Goal: Transaction & Acquisition: Purchase product/service

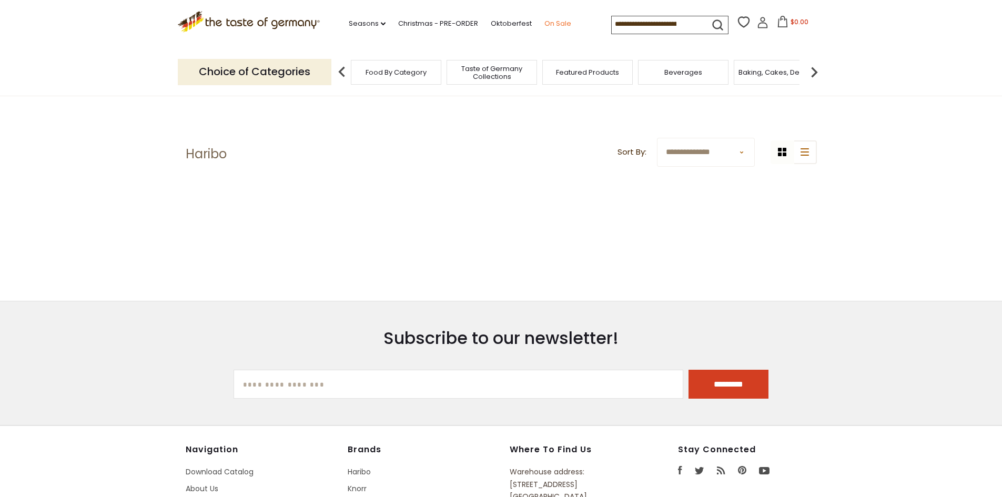
click at [554, 20] on link "On Sale" at bounding box center [557, 24] width 27 height 12
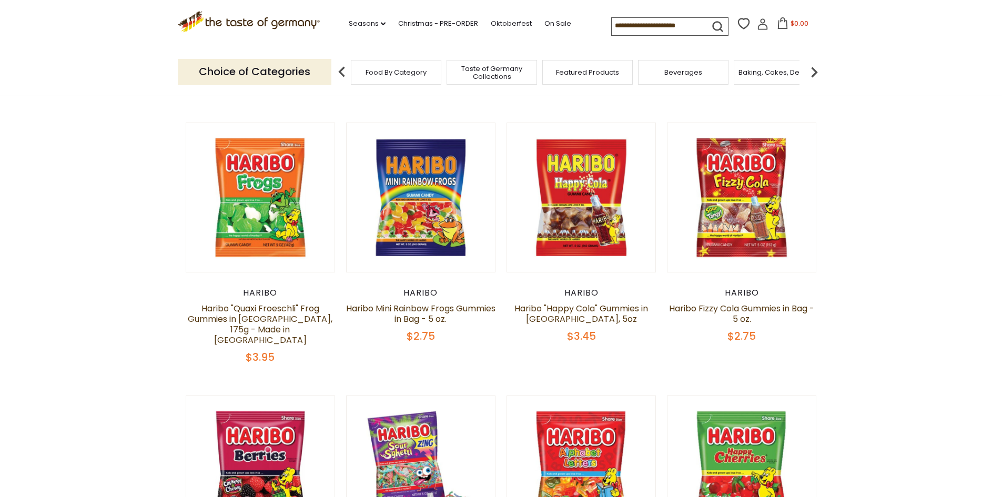
scroll to position [421, 0]
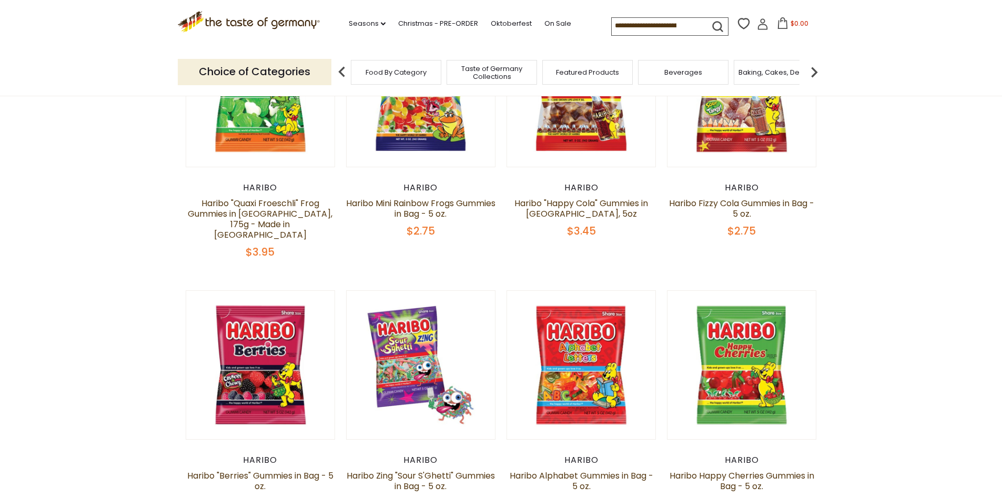
drag, startPoint x: 912, startPoint y: 385, endPoint x: 81, endPoint y: 361, distance: 831.5
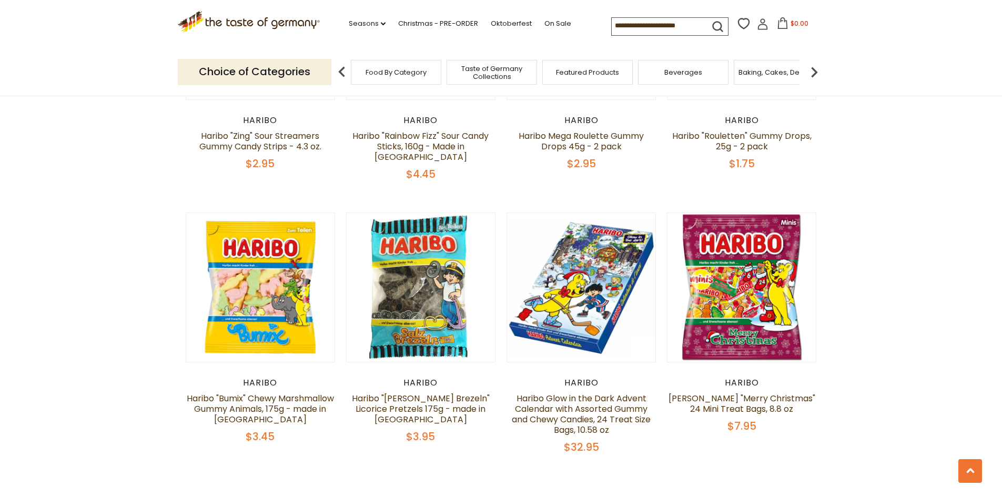
scroll to position [2104, 0]
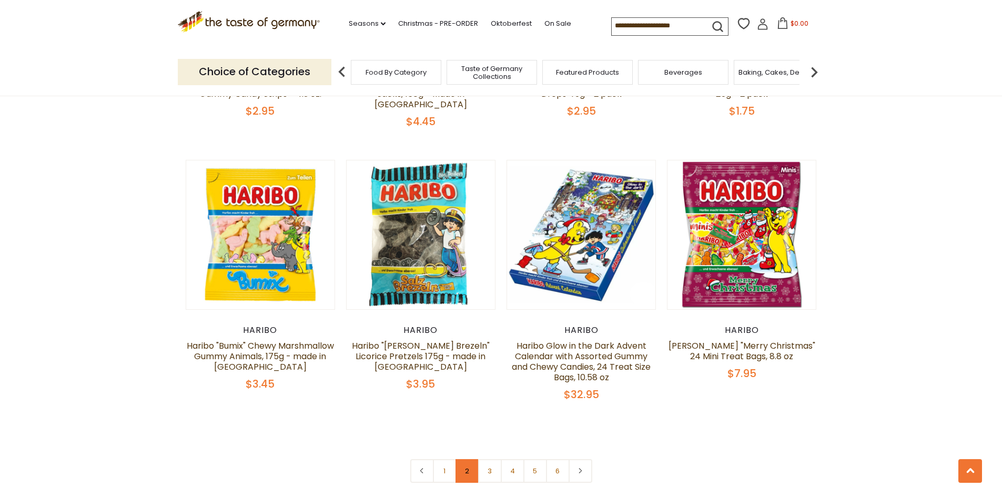
click at [468, 459] on link "2" at bounding box center [468, 471] width 24 height 24
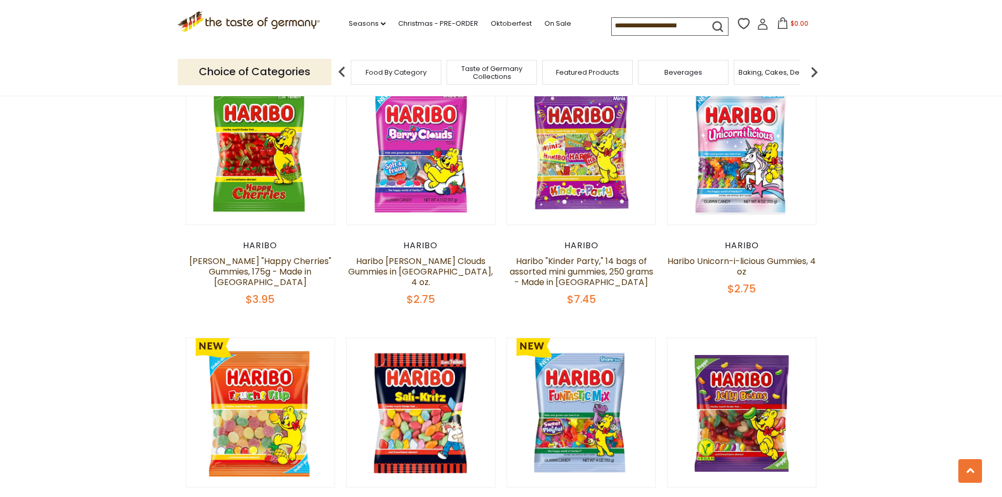
scroll to position [2084, 0]
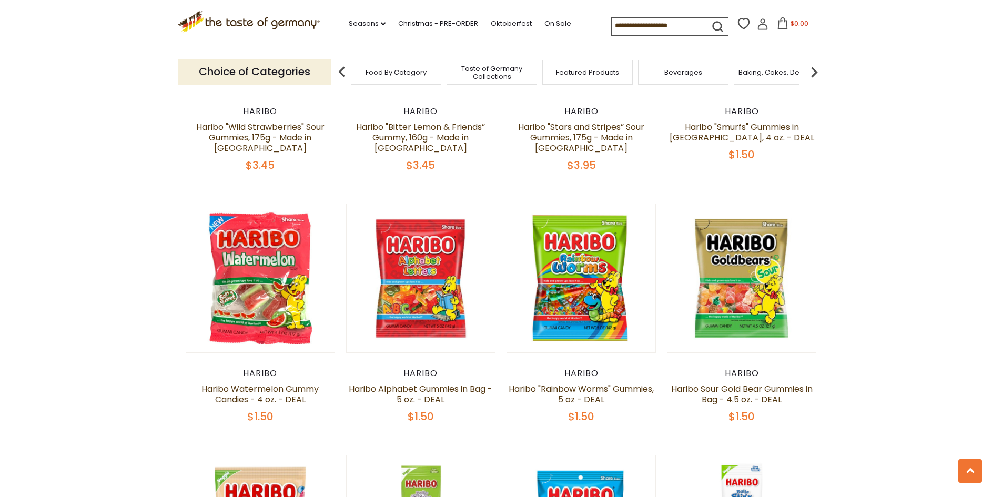
scroll to position [1736, 0]
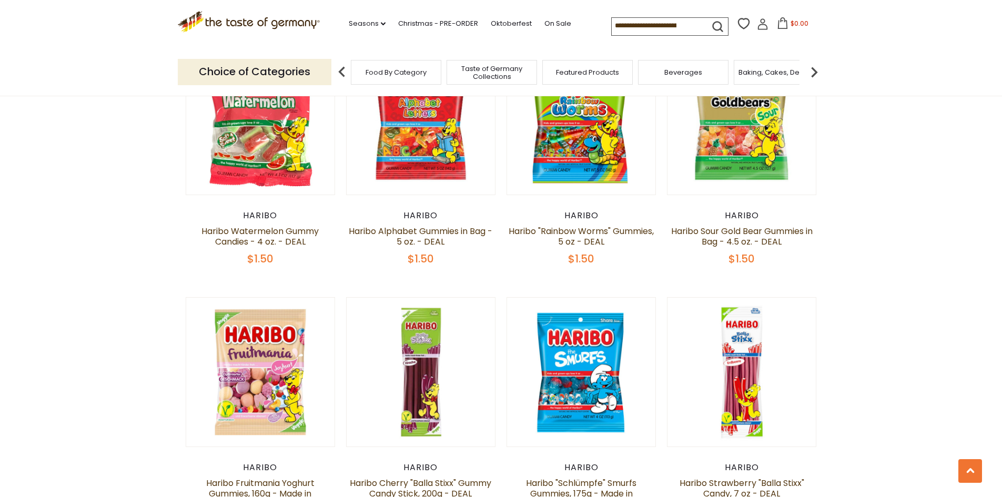
drag, startPoint x: 912, startPoint y: 402, endPoint x: 91, endPoint y: 376, distance: 821.0
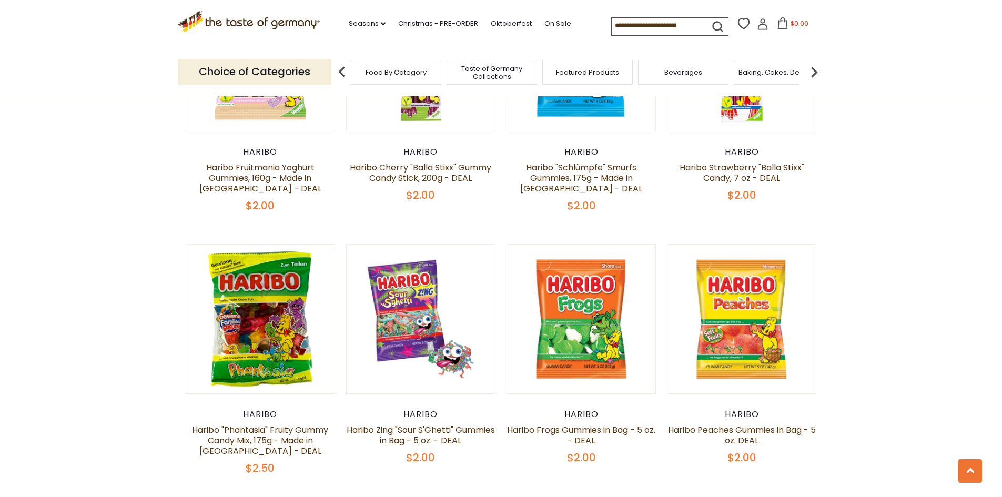
scroll to position [2209, 0]
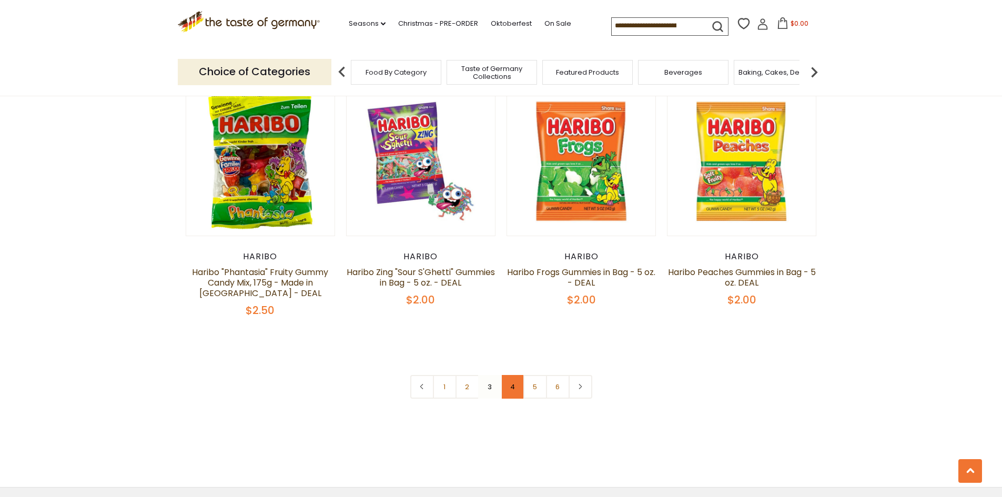
click at [512, 375] on link "4" at bounding box center [513, 387] width 24 height 24
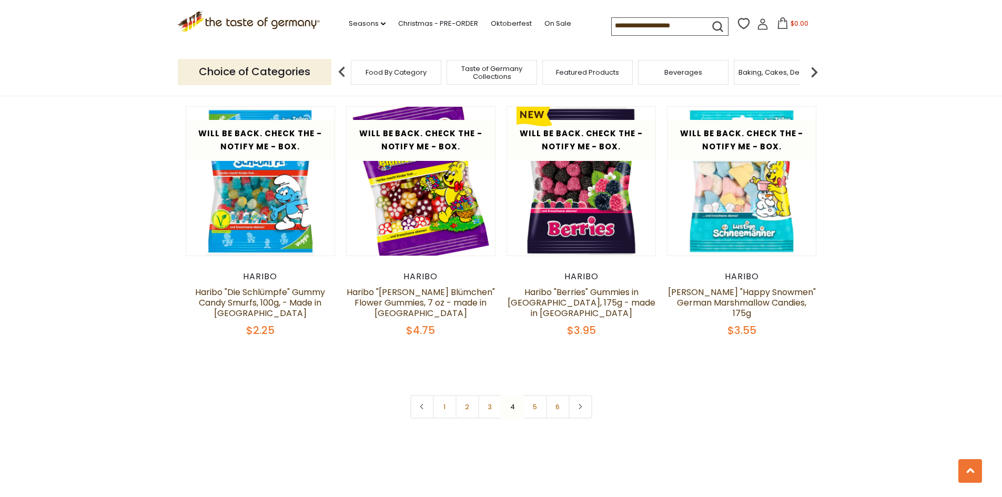
scroll to position [2242, 0]
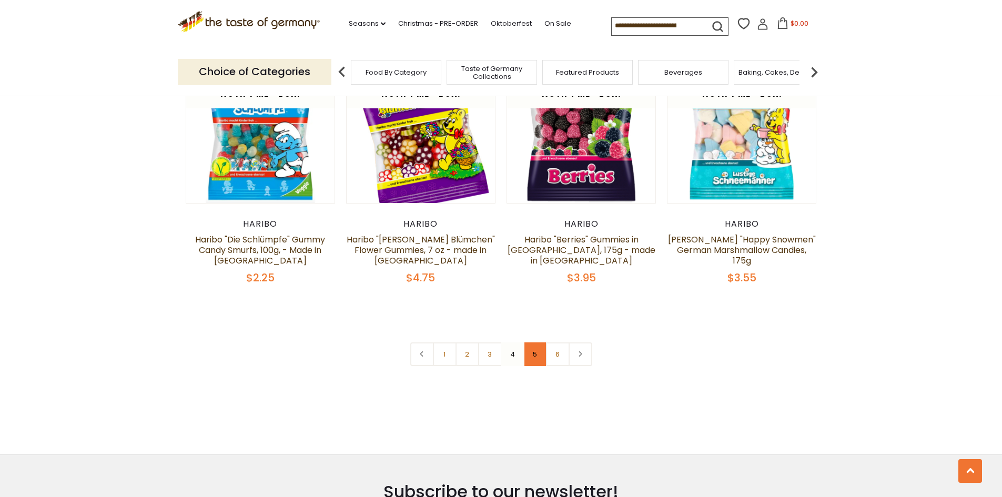
click at [538, 342] on link "5" at bounding box center [535, 354] width 24 height 24
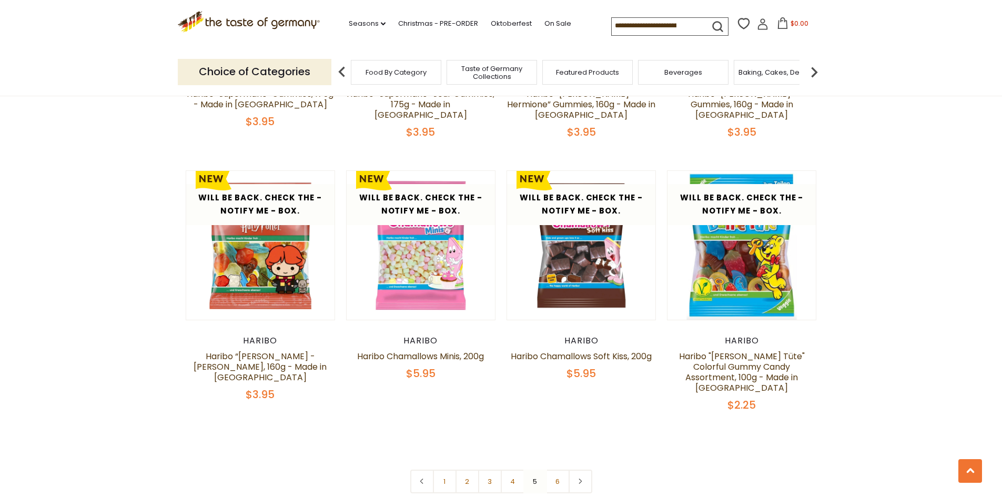
scroll to position [2314, 0]
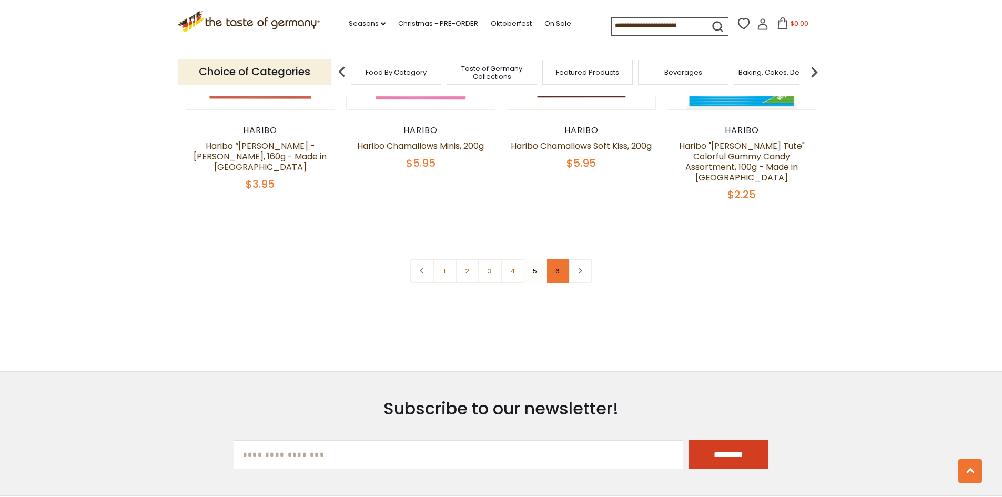
click at [557, 259] on link "6" at bounding box center [558, 271] width 24 height 24
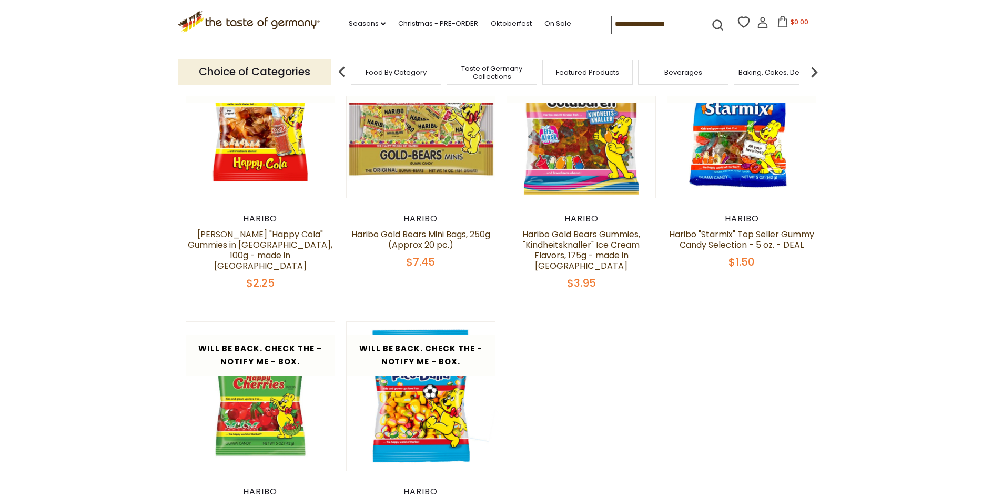
scroll to position [0, 0]
